Goal: Information Seeking & Learning: Learn about a topic

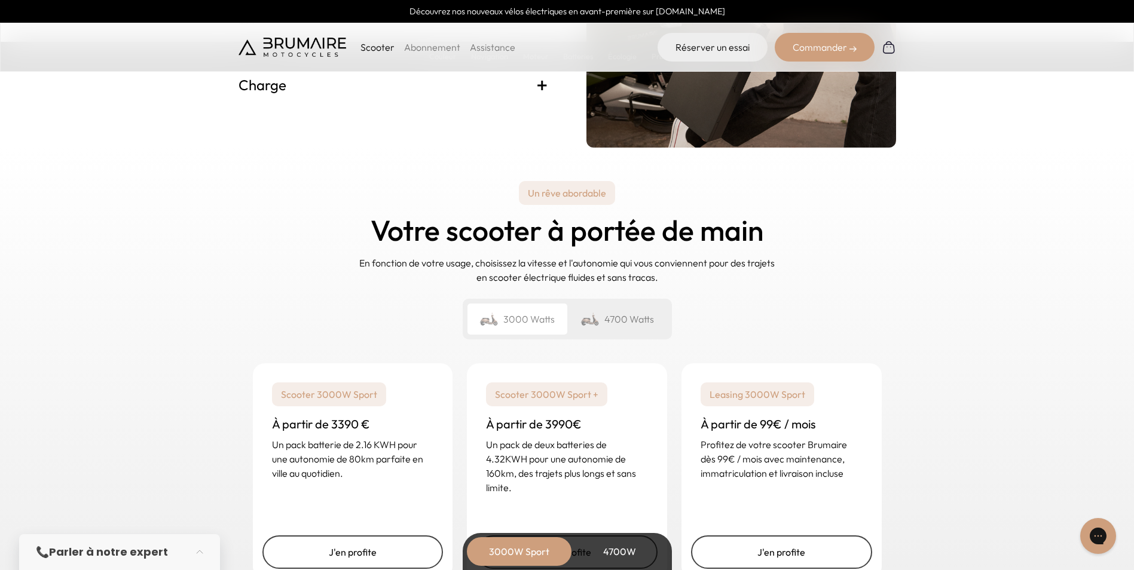
scroll to position [2750, 0]
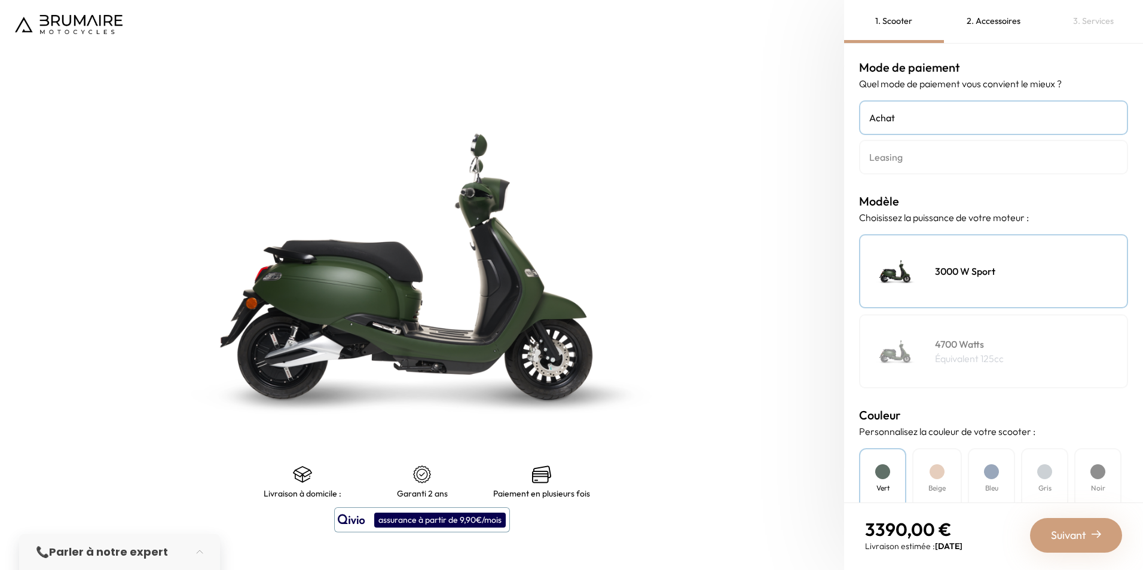
click at [1087, 539] on div "Suivant" at bounding box center [1076, 535] width 92 height 35
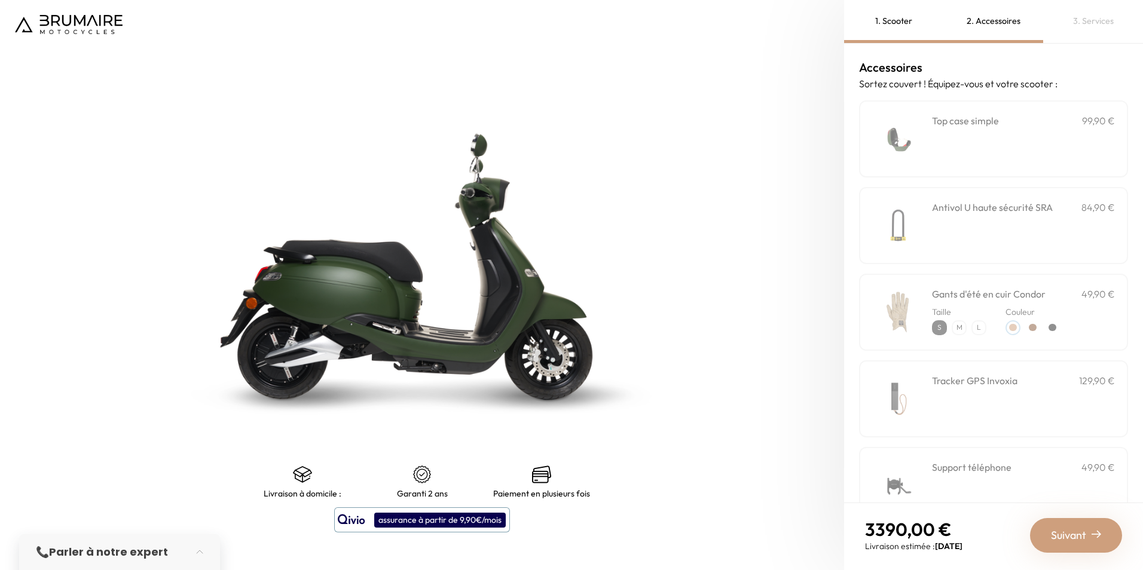
click at [1081, 537] on span "Suivant" at bounding box center [1068, 535] width 35 height 17
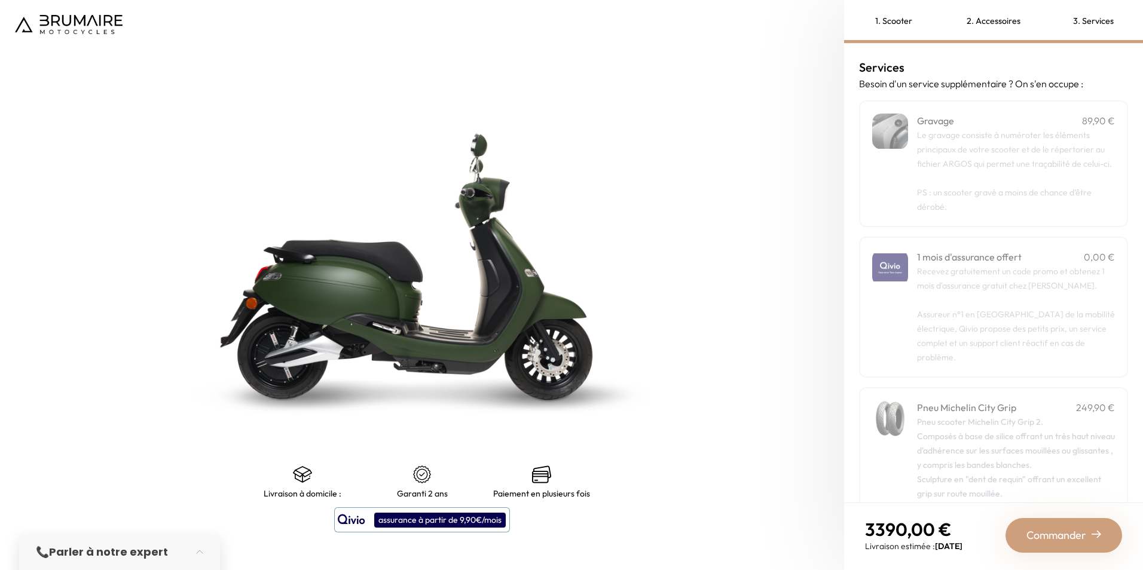
click at [1011, 296] on p "Recevez gratuitement un code promo et obtenez 1 mois d'assurance gratuit chez Q…" at bounding box center [1016, 314] width 198 height 100
click at [988, 207] on span "PS : un scooter gravé a moins de chance d’être dérobé." at bounding box center [1004, 199] width 175 height 25
click at [1005, 170] on p "Le gravage consiste à numéroter les éléments principaux de votre scooter et de …" at bounding box center [1016, 149] width 198 height 43
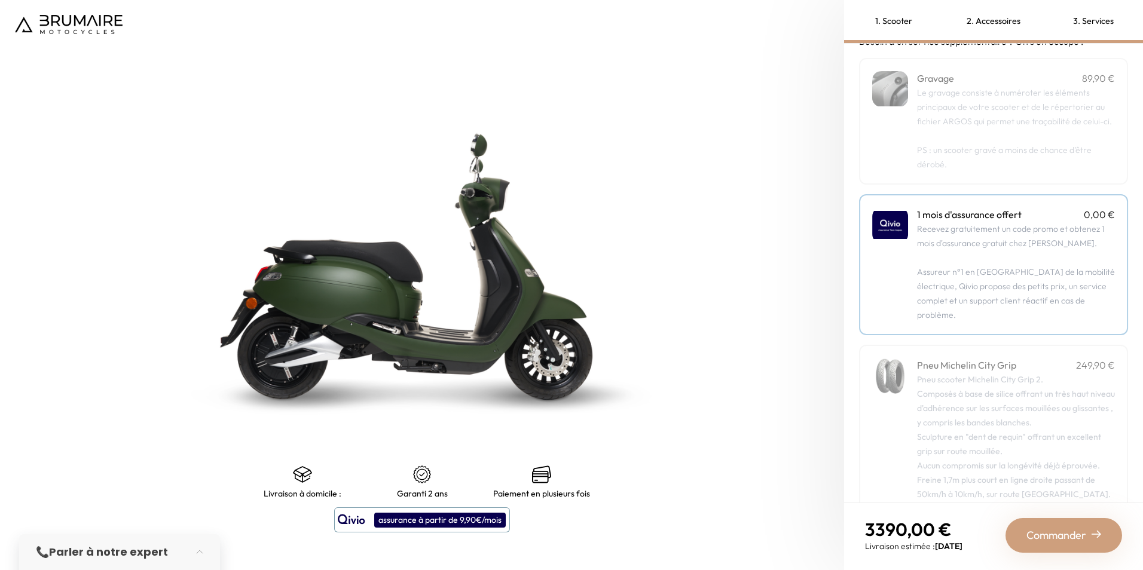
scroll to position [98, 0]
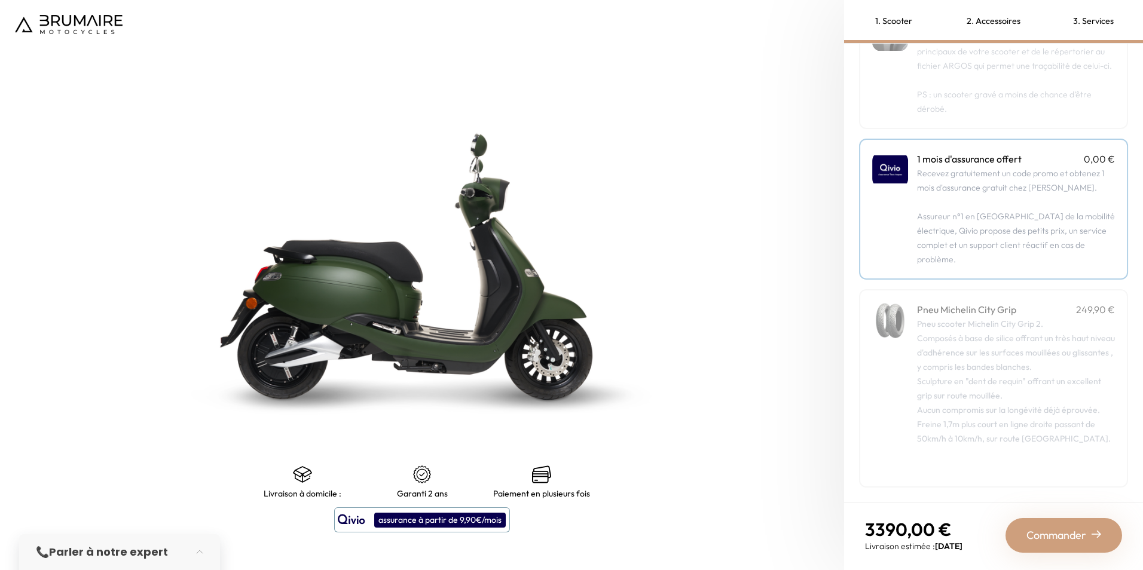
click at [1037, 329] on div "Pneu scooter Michelin City Grip 2. Composés à base de silice offrant un très ha…" at bounding box center [1016, 396] width 198 height 158
click at [1041, 349] on div "Pneu scooter Michelin City Grip 2. Composés à base de silice offrant un très ha…" at bounding box center [1016, 396] width 198 height 158
